Goal: Task Accomplishment & Management: Use online tool/utility

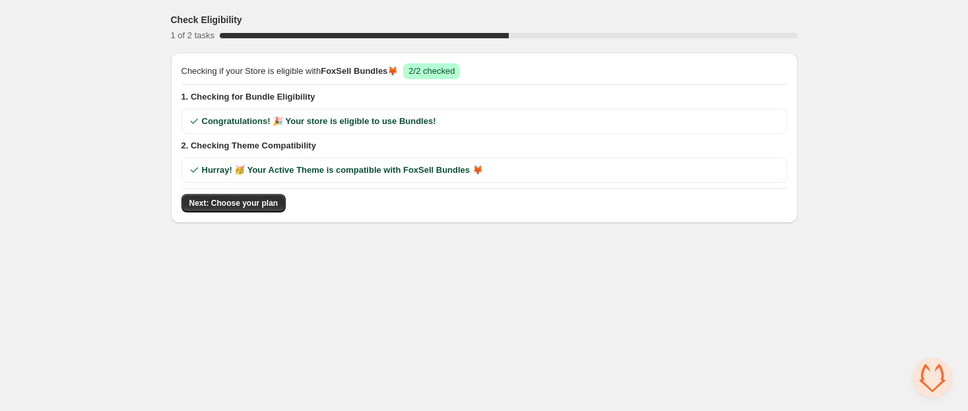
click at [350, 176] on div "Hurray! 🥳 Your Active Theme is compatible with FoxSell Bundles 🦊" at bounding box center [485, 170] width 606 height 25
click at [381, 310] on body "Check Eligibility 1 of 2 tasks 50 % Checking if your Store is eligible with Fox…" at bounding box center [484, 205] width 968 height 411
click at [283, 149] on span "2. Checking Theme Compatibility" at bounding box center [485, 145] width 606 height 13
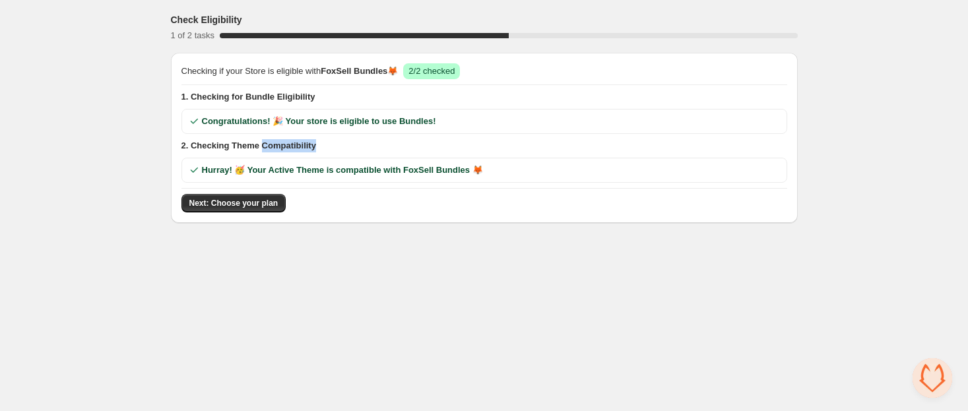
click at [283, 149] on span "2. Checking Theme Compatibility" at bounding box center [485, 145] width 606 height 13
click at [283, 151] on span "2. Checking Theme Compatibility" at bounding box center [485, 145] width 606 height 13
click at [359, 248] on body "Check Eligibility 1 of 2 tasks 50 % Checking if your Store is eligible with Fox…" at bounding box center [484, 205] width 968 height 411
click at [246, 198] on span "Next: Choose your plan" at bounding box center [233, 203] width 89 height 11
click at [926, 388] on span "Open chat" at bounding box center [933, 378] width 40 height 40
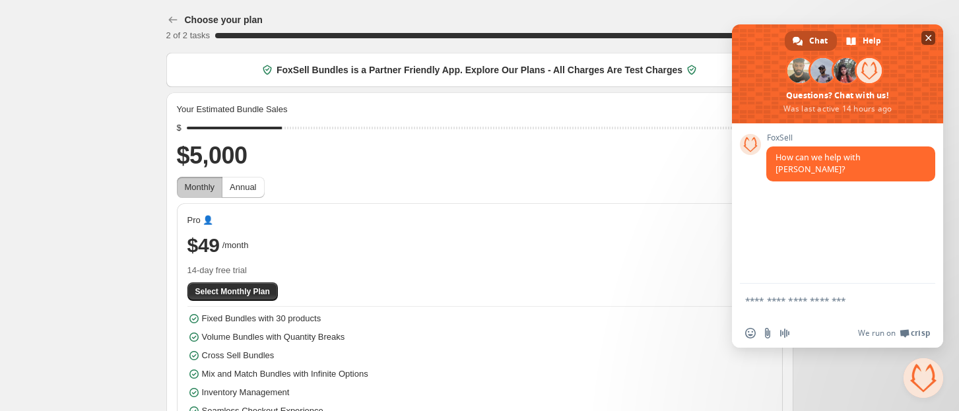
click at [920, 46] on span at bounding box center [837, 73] width 211 height 99
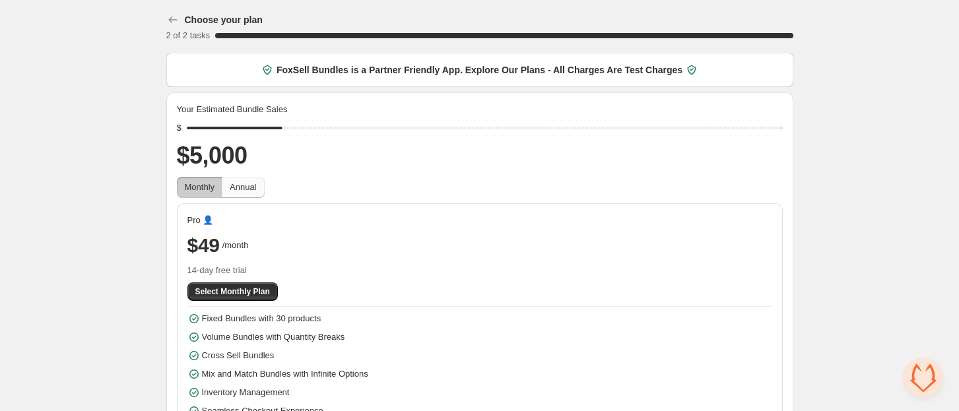
click at [240, 181] on button "Annual" at bounding box center [243, 187] width 42 height 21
click at [209, 187] on span "Monthly" at bounding box center [200, 187] width 30 height 10
drag, startPoint x: 288, startPoint y: 122, endPoint x: 100, endPoint y: 152, distance: 190.6
type input "****"
click at [187, 137] on input "range" at bounding box center [485, 128] width 596 height 18
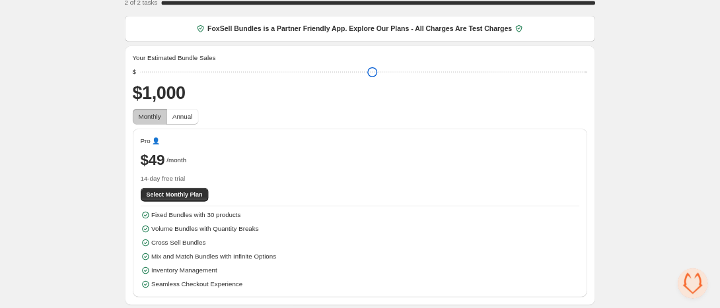
scroll to position [33, 0]
click at [232, 259] on span "Select Monthly Plan" at bounding box center [232, 258] width 75 height 11
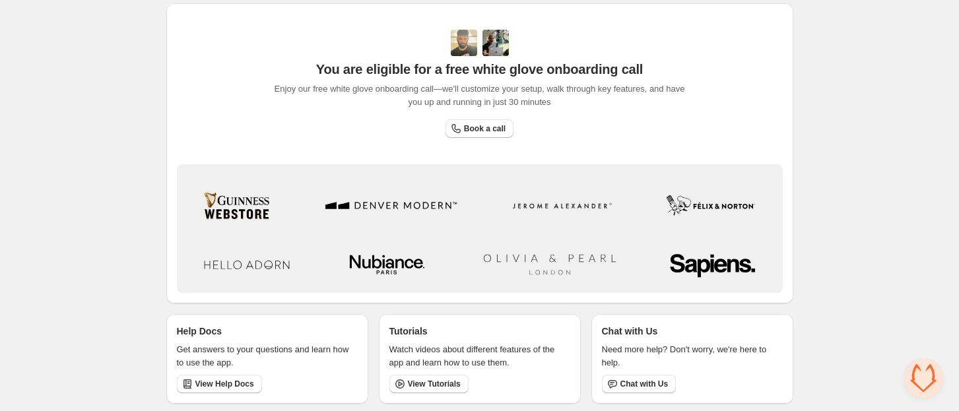
scroll to position [461, 0]
drag, startPoint x: 265, startPoint y: 260, endPoint x: 706, endPoint y: 258, distance: 441.0
click at [687, 259] on div at bounding box center [479, 263] width 595 height 46
drag, startPoint x: 780, startPoint y: 257, endPoint x: 180, endPoint y: 197, distance: 603.8
click at [212, 207] on div "Brand/Logos/Horizontal + Surname Original" at bounding box center [480, 227] width 606 height 129
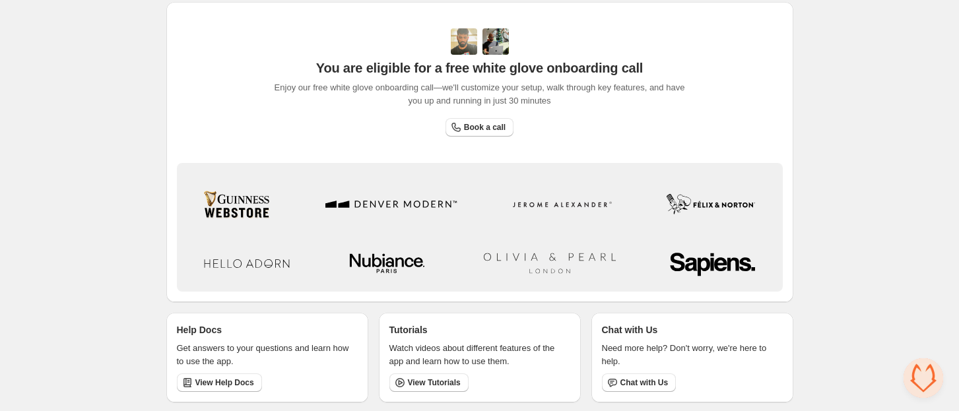
drag, startPoint x: 173, startPoint y: 193, endPoint x: 830, endPoint y: 257, distance: 660.6
drag, startPoint x: 834, startPoint y: 257, endPoint x: 83, endPoint y: 207, distance: 752.2
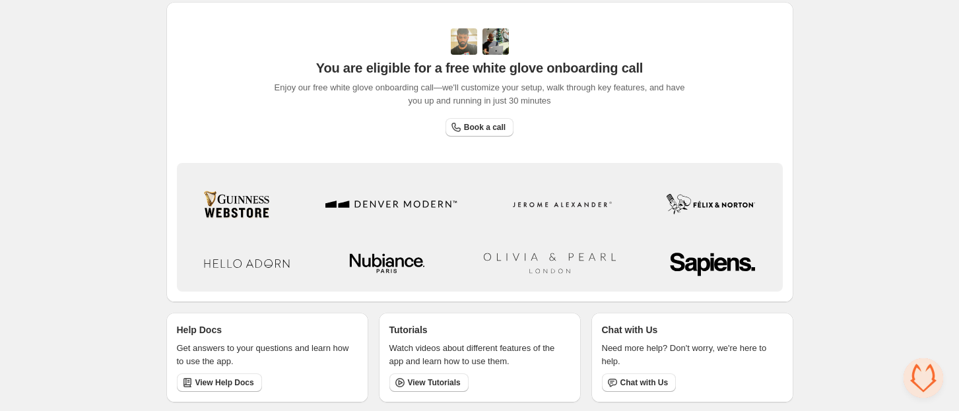
click at [175, 95] on div "You are eligible for a free white glove onboarding call Enjoy our free white gl…" at bounding box center [479, 152] width 627 height 300
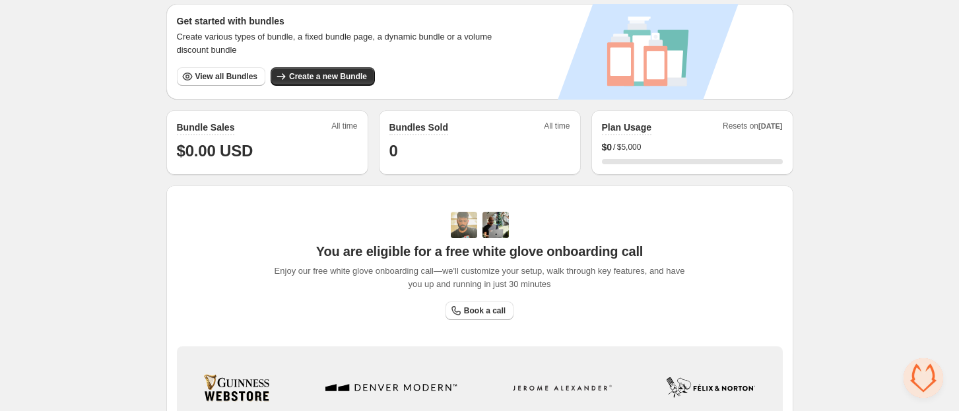
scroll to position [108, 0]
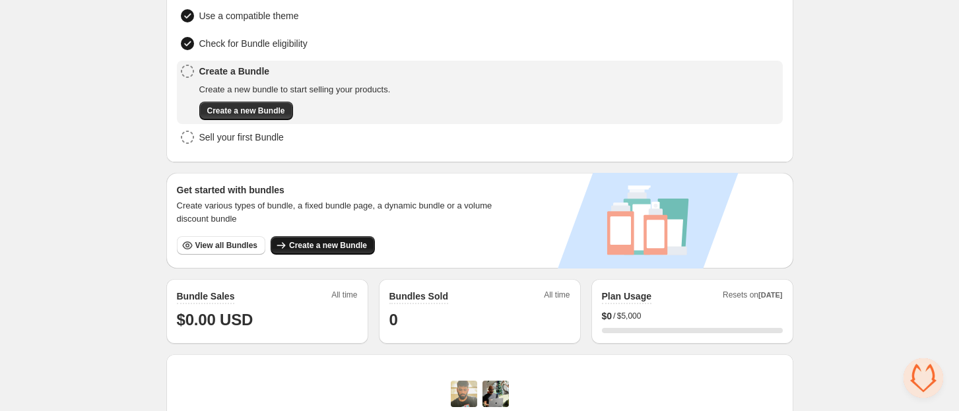
click at [318, 237] on button "Create a new Bundle" at bounding box center [323, 245] width 104 height 18
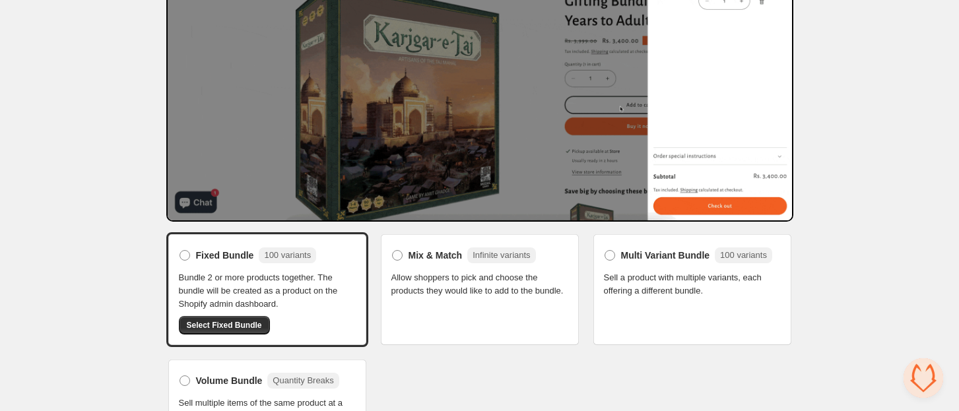
scroll to position [181, 0]
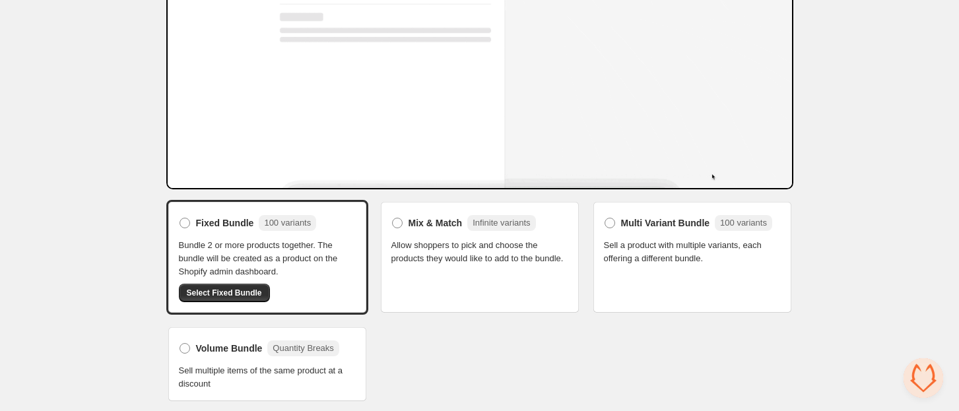
click at [425, 257] on span "Allow shoppers to pick and choose the products they would like to add to the bu…" at bounding box center [479, 252] width 177 height 26
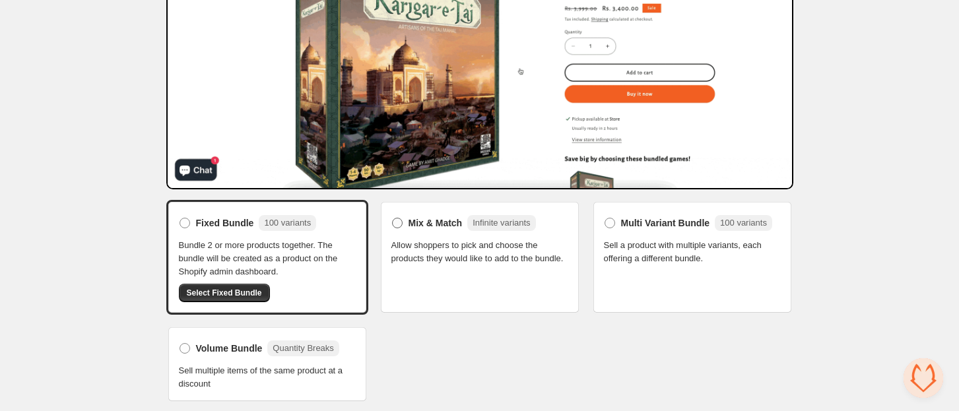
click at [409, 223] on span "Mix & Match" at bounding box center [436, 223] width 54 height 13
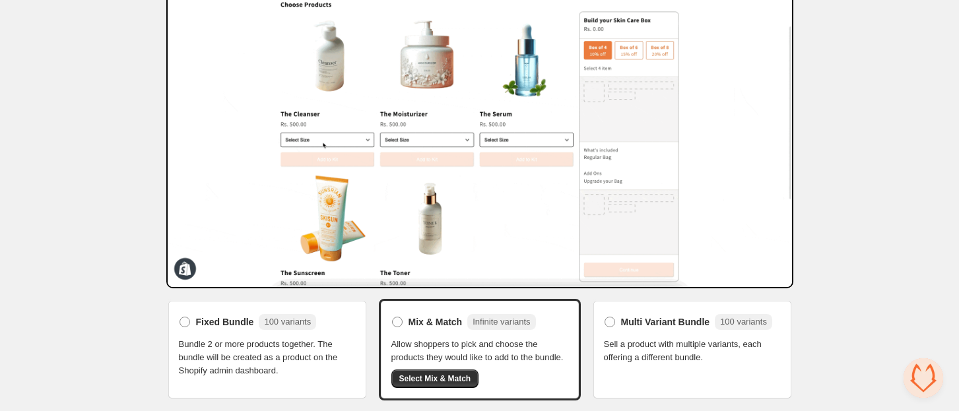
scroll to position [168, 0]
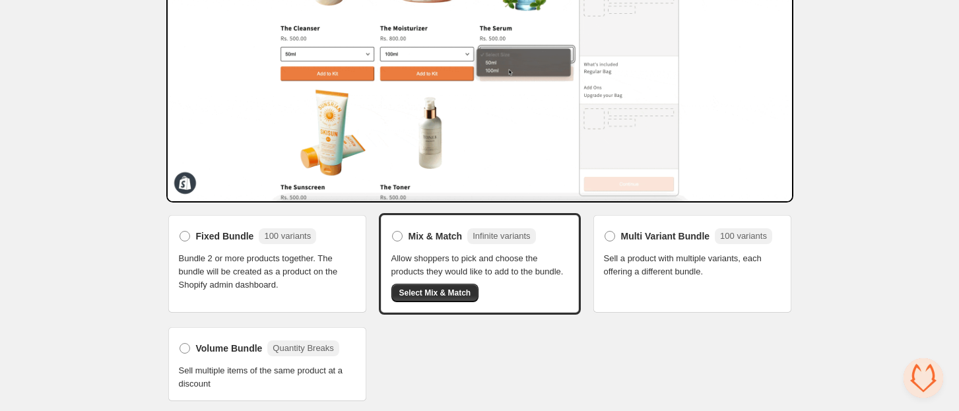
click at [665, 276] on span "Sell a product with multiple variants, each offering a different bundle." at bounding box center [692, 265] width 177 height 26
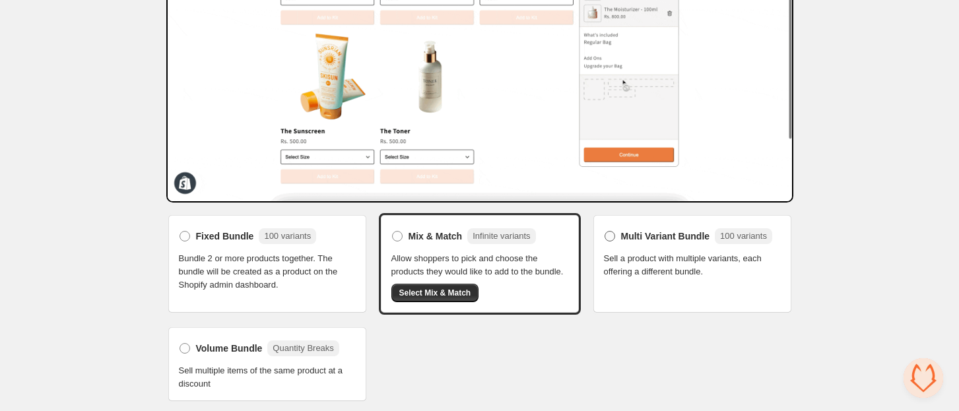
click at [618, 227] on label "Multi Variant Bundle 100 variants" at bounding box center [688, 236] width 168 height 21
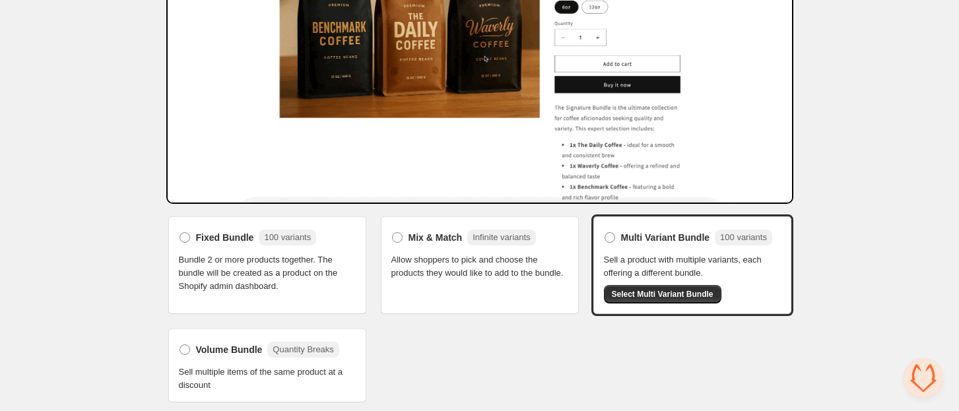
scroll to position [166, 0]
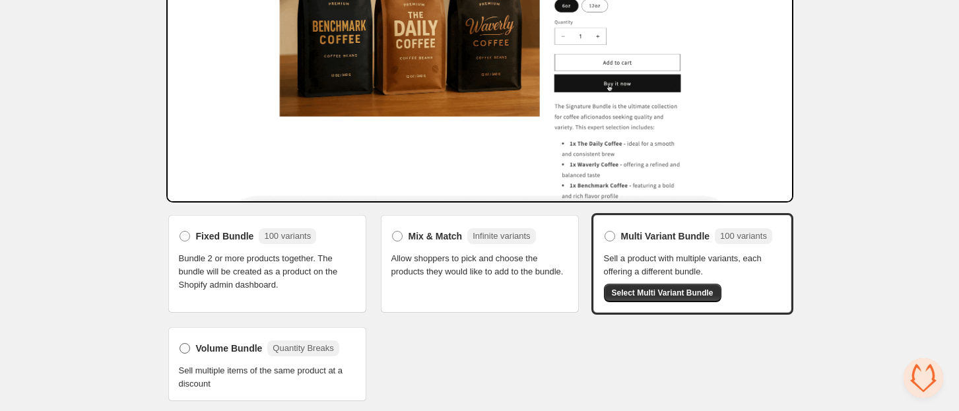
click at [210, 344] on span "Volume Bundle" at bounding box center [229, 348] width 67 height 13
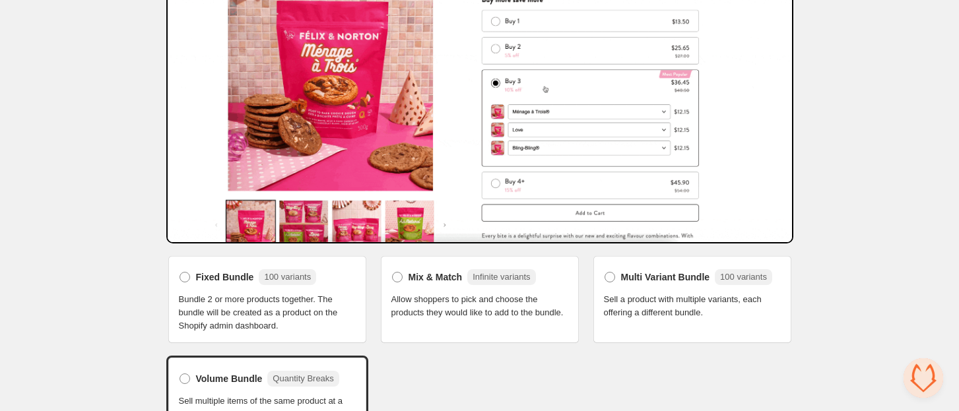
scroll to position [182, 0]
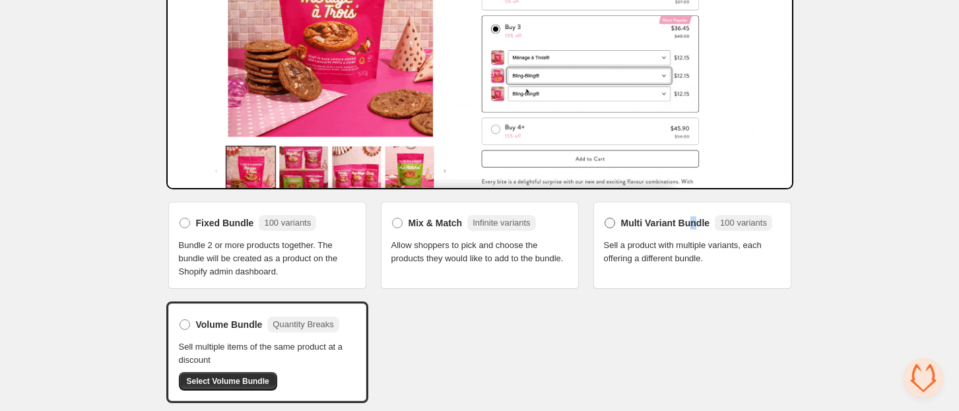
click at [694, 226] on span "Multi Variant Bundle" at bounding box center [665, 223] width 89 height 13
click at [634, 222] on span "Multi Variant Bundle" at bounding box center [665, 223] width 89 height 13
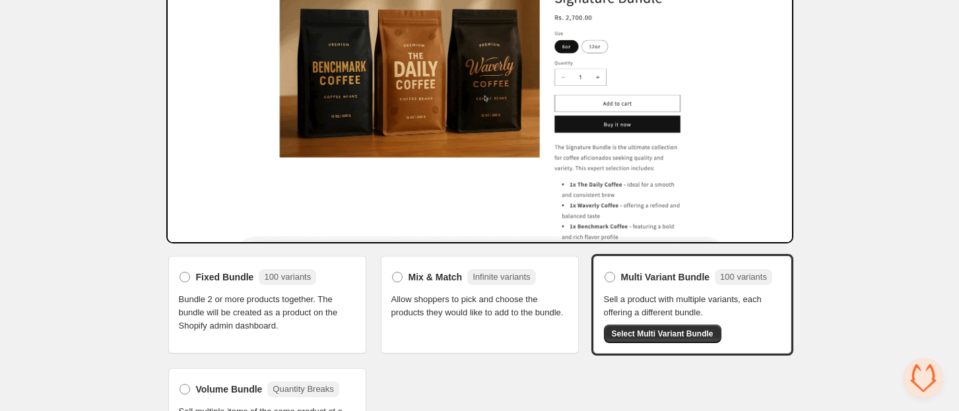
scroll to position [79, 0]
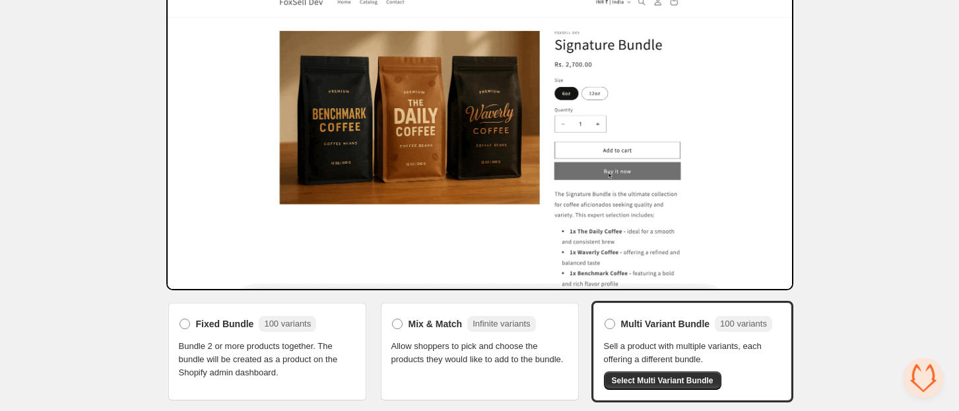
click at [886, 152] on div "Home Bundles Analytics Plan and Billing Select bundle type. This page is ready …" at bounding box center [479, 211] width 959 height 580
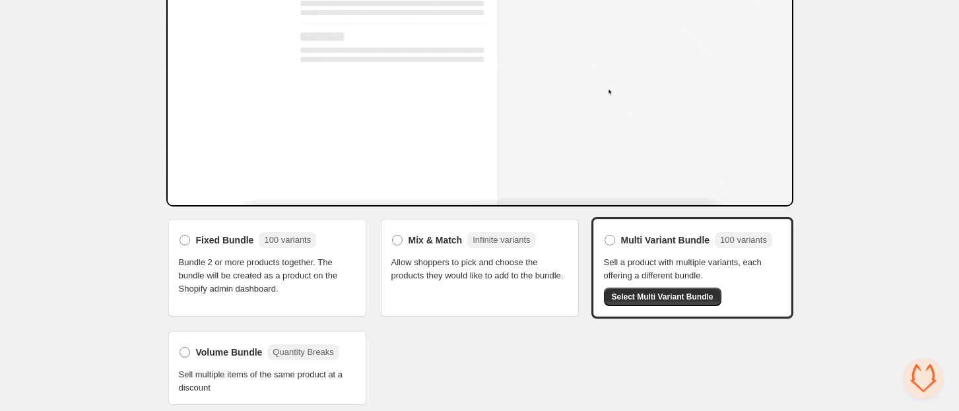
scroll to position [166, 0]
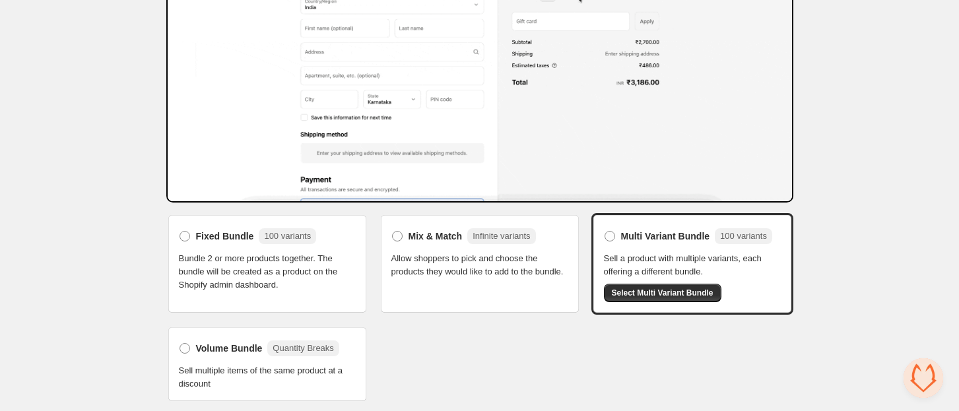
click at [465, 272] on span "Allow shoppers to pick and choose the products they would like to add to the bu…" at bounding box center [479, 265] width 177 height 26
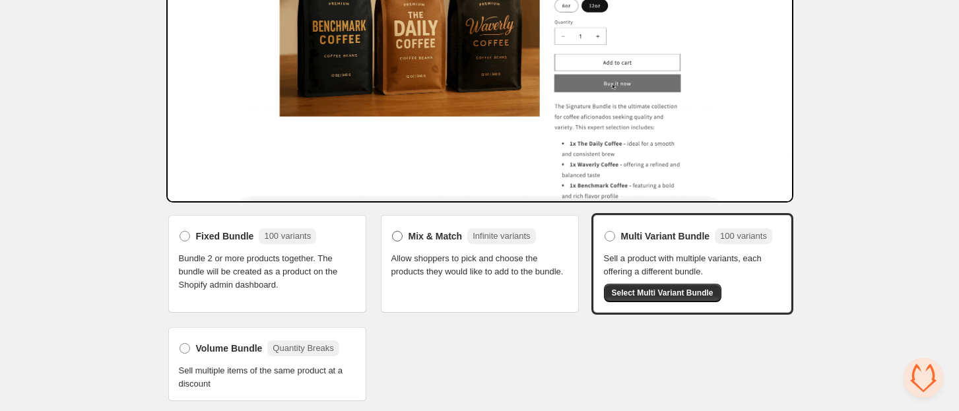
click at [417, 234] on span "Mix & Match" at bounding box center [436, 236] width 54 height 13
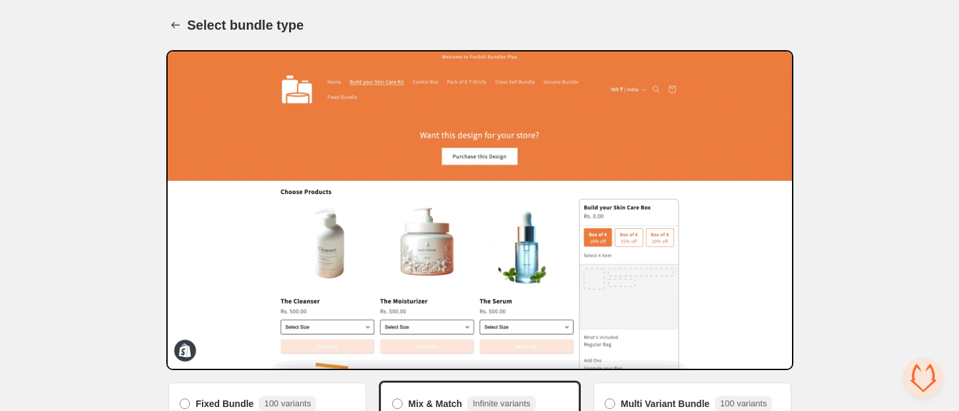
scroll to position [168, 0]
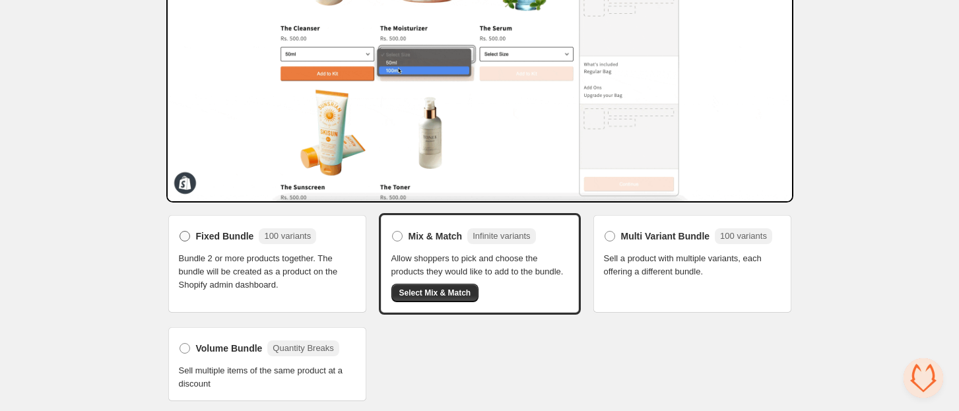
click at [209, 232] on span "Fixed Bundle" at bounding box center [225, 236] width 58 height 13
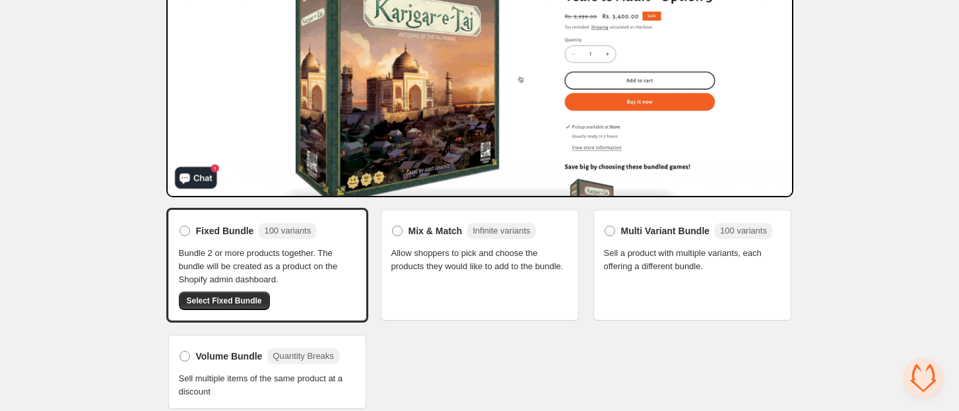
scroll to position [181, 0]
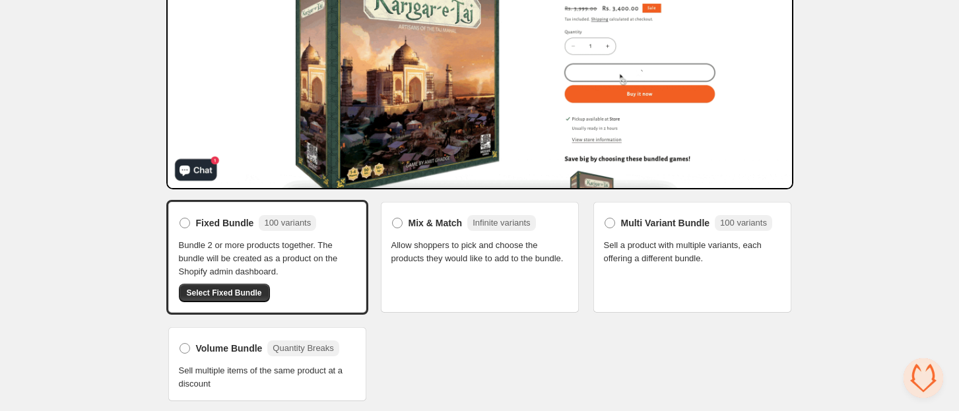
click at [232, 347] on span "Volume Bundle" at bounding box center [229, 348] width 67 height 13
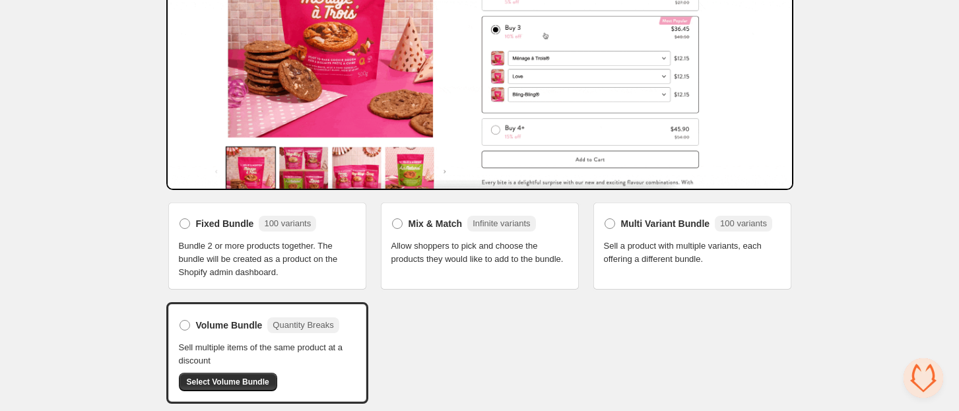
scroll to position [182, 0]
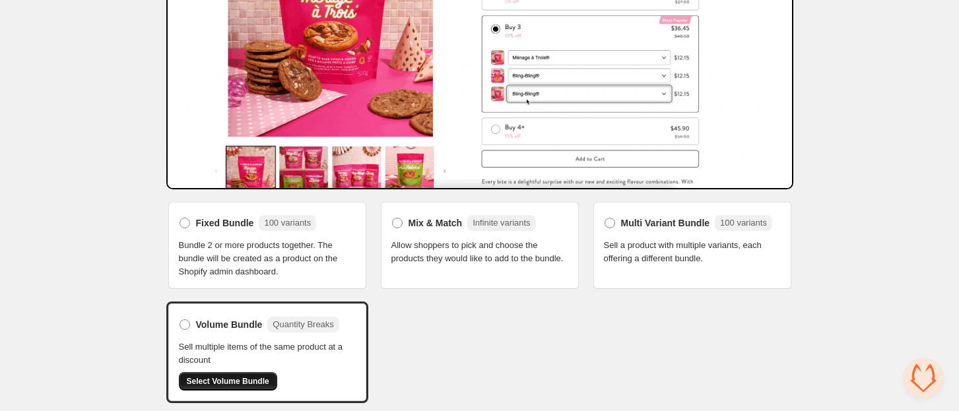
click at [215, 385] on button "Select Volume Bundle" at bounding box center [228, 381] width 98 height 18
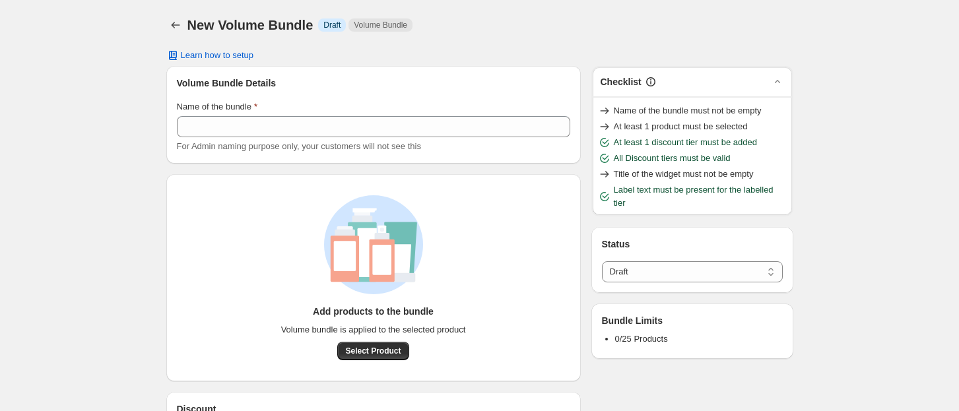
select select "*****"
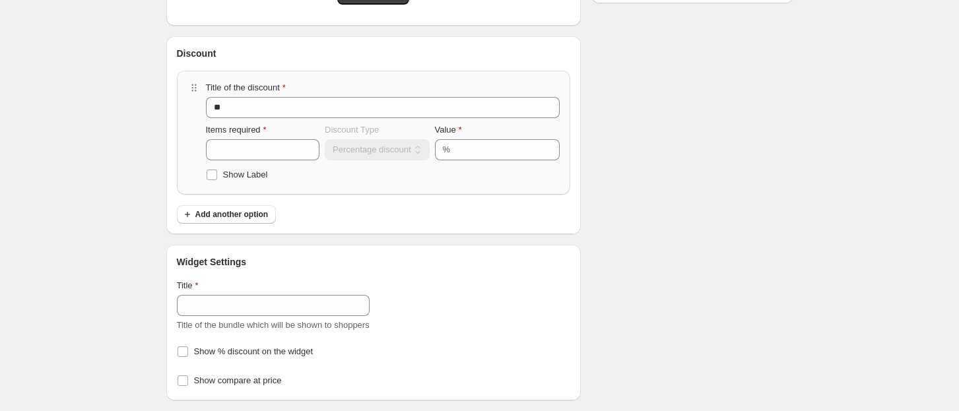
scroll to position [4, 0]
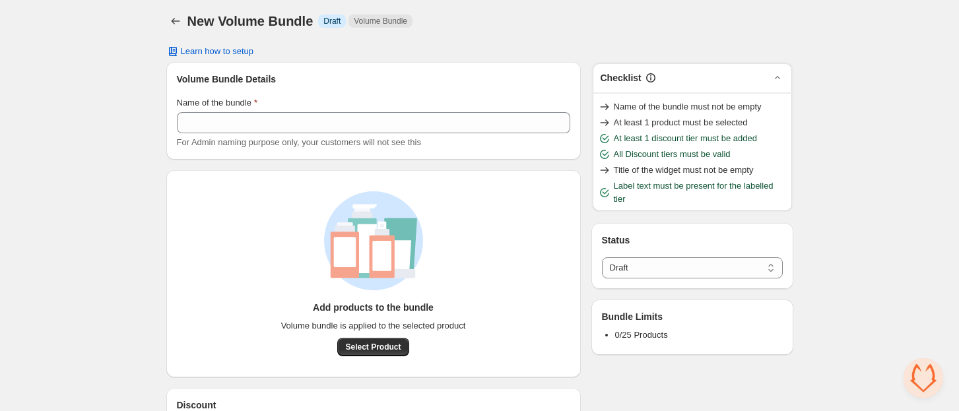
click at [279, 174] on div "Add products to the bundle Volume bundle is applied to the selected product Sel…" at bounding box center [373, 273] width 415 height 207
click at [395, 349] on span "Select Product" at bounding box center [372, 347] width 55 height 11
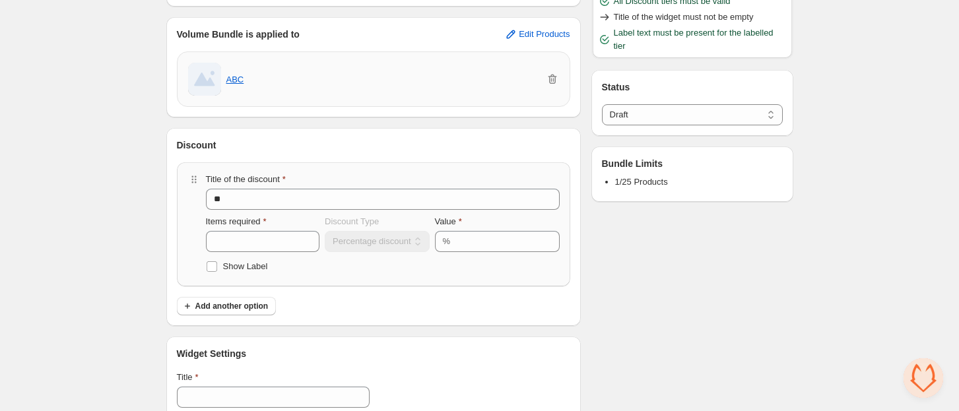
scroll to position [0, 0]
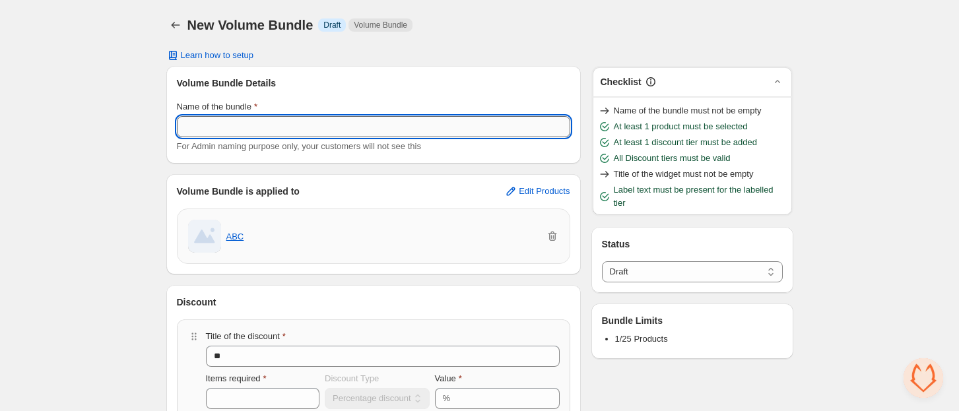
click at [216, 128] on input "Name of the bundle" at bounding box center [373, 126] width 393 height 21
type input "*********"
click at [99, 154] on div "**********" at bounding box center [479, 330] width 959 height 660
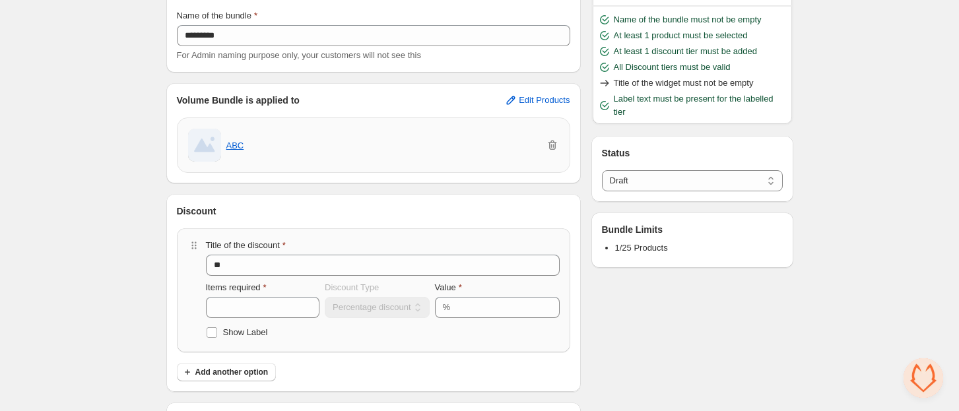
scroll to position [88, 0]
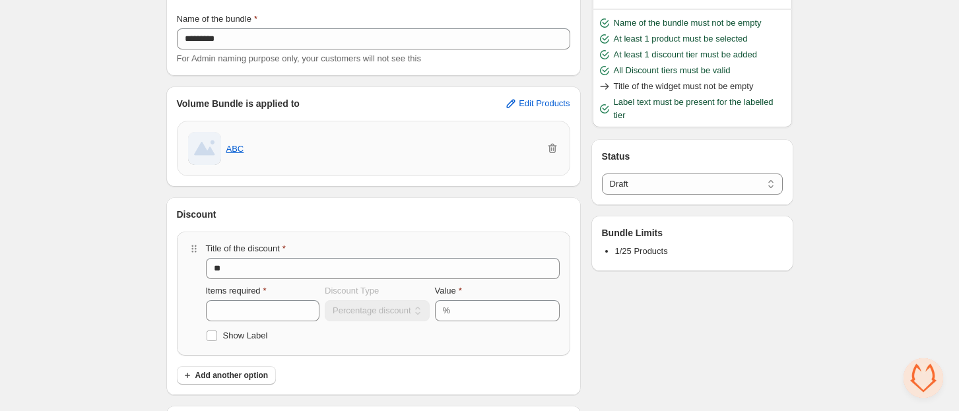
click at [667, 88] on span "Title of the widget must not be empty" at bounding box center [684, 86] width 140 height 13
click at [876, 106] on div "**********" at bounding box center [479, 242] width 959 height 660
click at [679, 85] on span "Title of the widget must not be empty" at bounding box center [684, 86] width 140 height 13
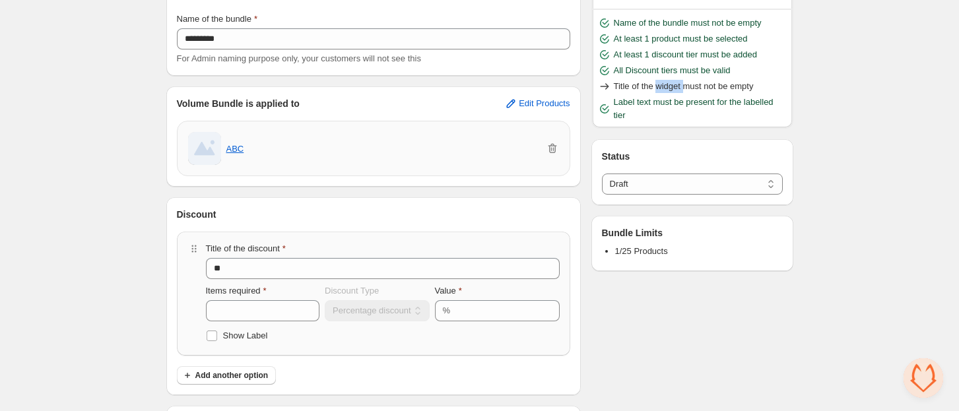
click at [679, 85] on span "Title of the widget must not be empty" at bounding box center [684, 86] width 140 height 13
click at [679, 86] on span "Title of the widget must not be empty" at bounding box center [684, 86] width 140 height 13
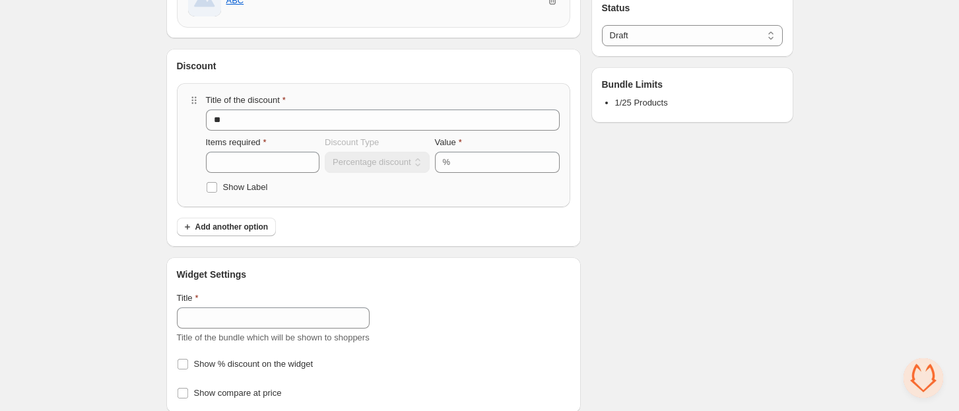
scroll to position [248, 0]
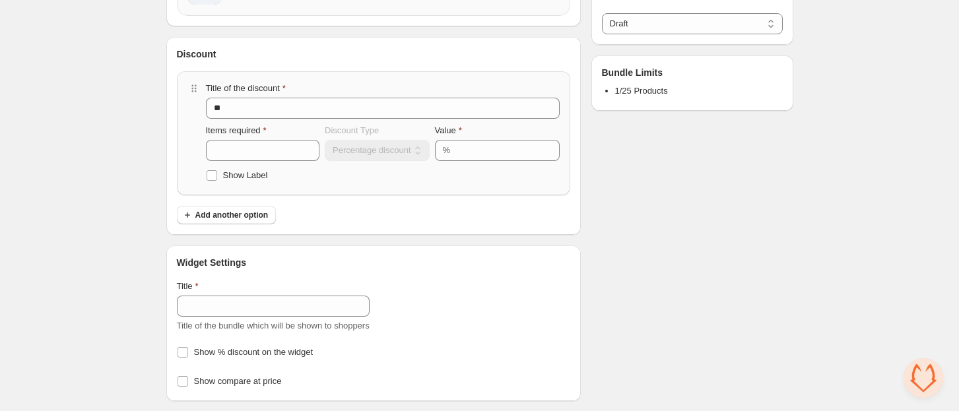
click at [246, 316] on div "Title Title of the bundle which will be shown to shoppers" at bounding box center [273, 306] width 193 height 53
click at [250, 300] on input "Title" at bounding box center [273, 306] width 193 height 21
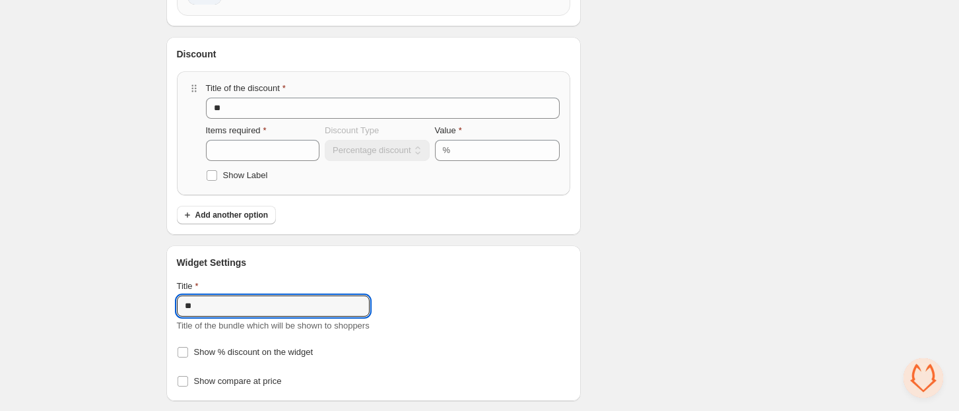
type input "**"
click at [703, 289] on div "Checklist Status ****** ***** Draft Bundle Limits 1/25 Products" at bounding box center [692, 110] width 202 height 584
